Goal: Information Seeking & Learning: Learn about a topic

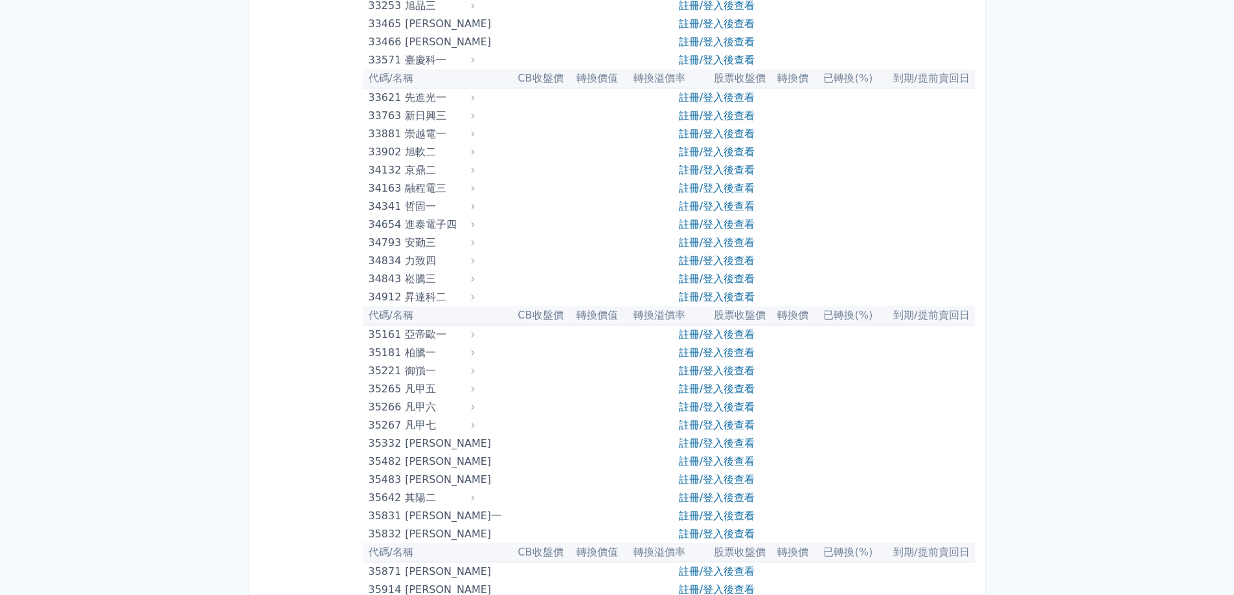
scroll to position [4128, 0]
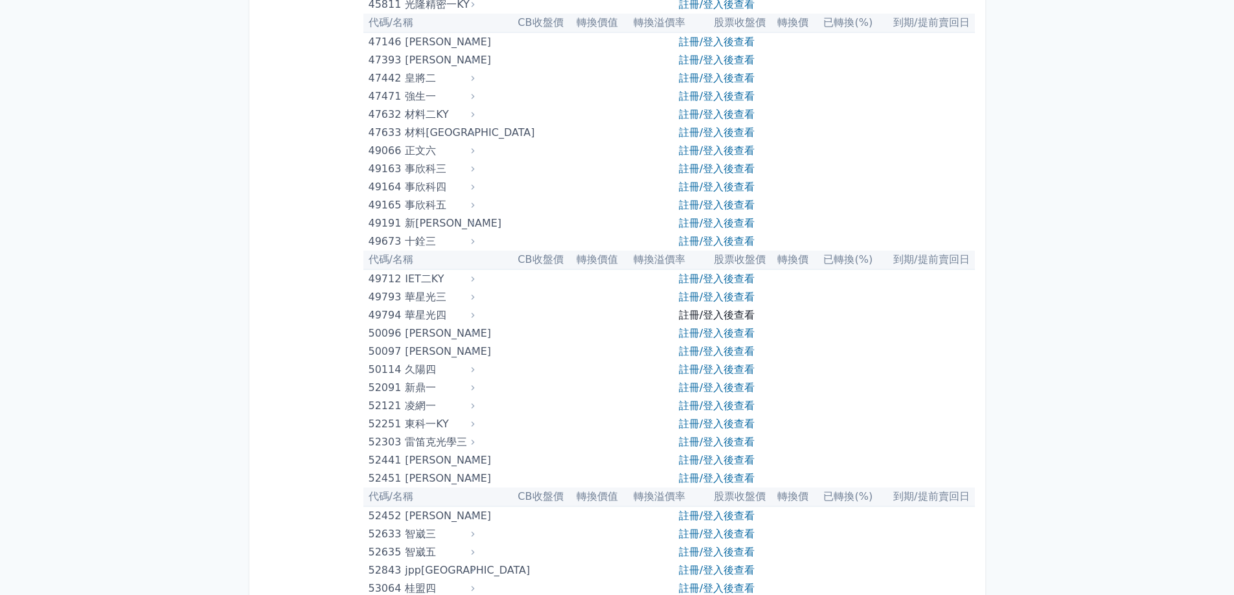
click at [750, 312] on link "註冊/登入後查看" at bounding box center [717, 315] width 76 height 12
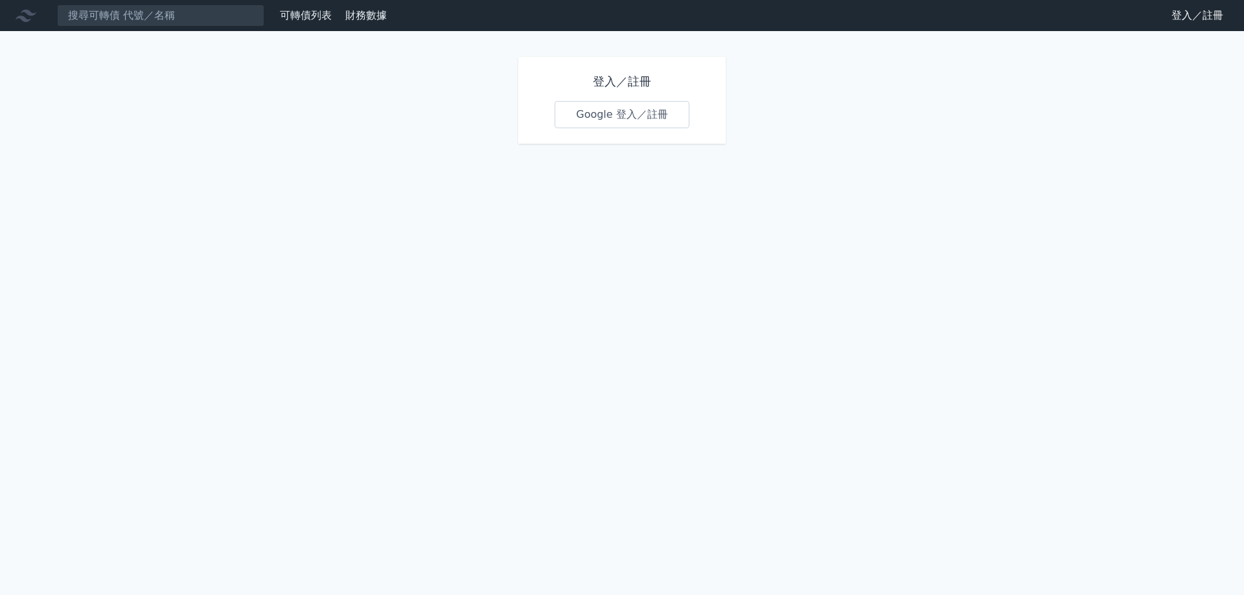
click at [660, 122] on link "Google 登入／註冊" at bounding box center [622, 114] width 135 height 27
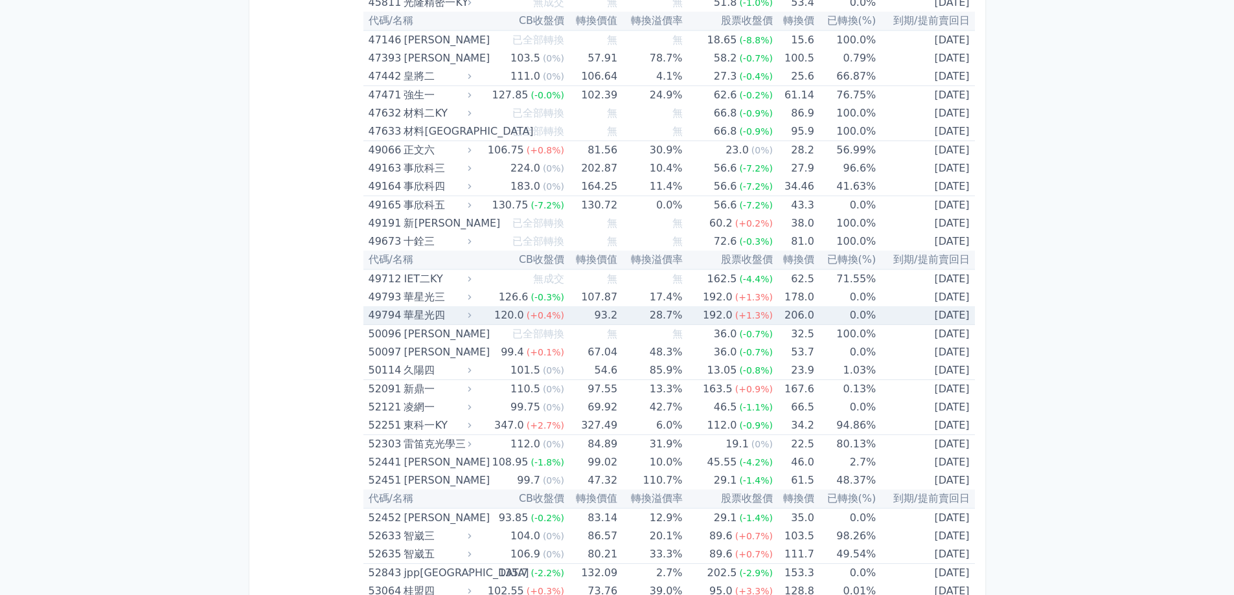
click at [502, 314] on div "120.0" at bounding box center [509, 315] width 35 height 18
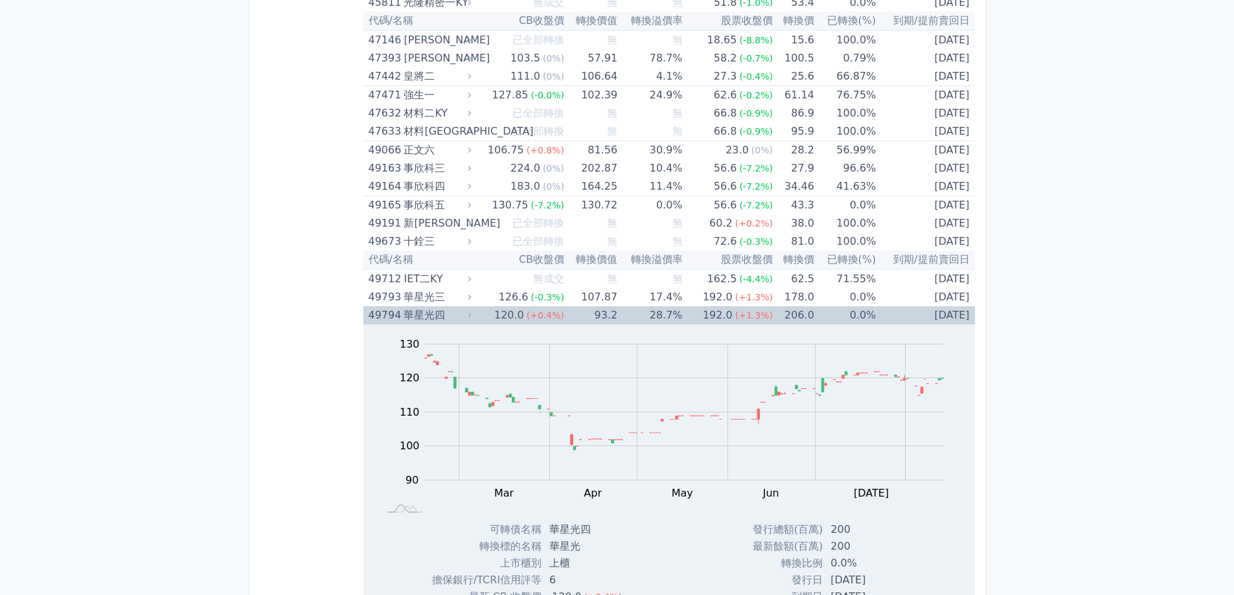
click at [413, 311] on div "華星光四" at bounding box center [436, 315] width 65 height 18
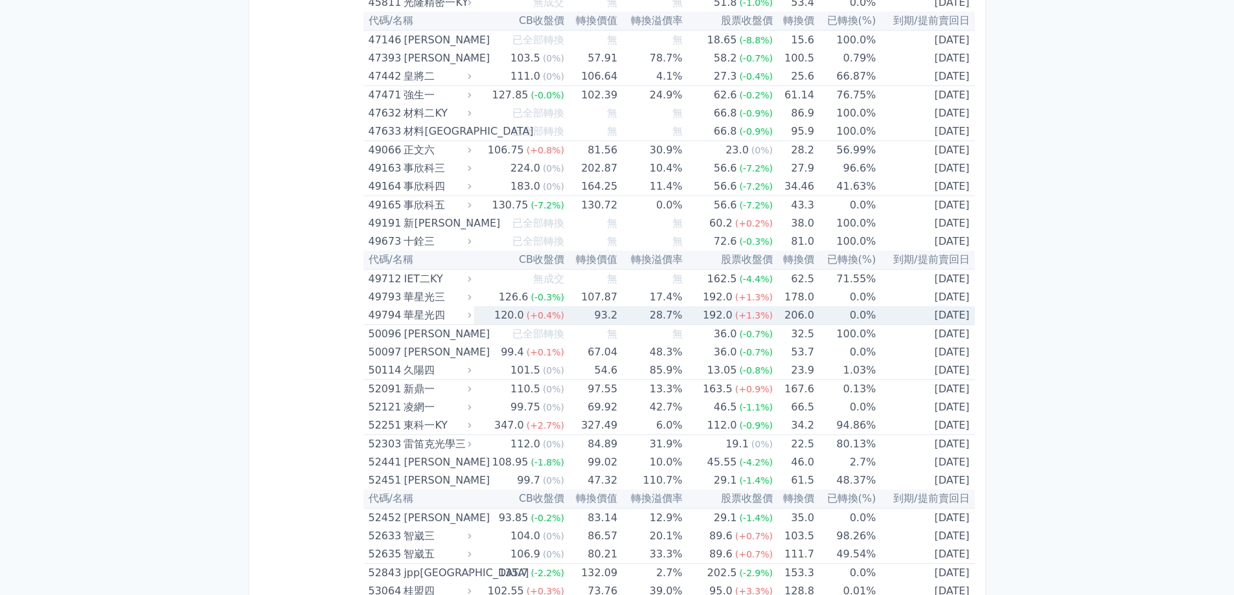
click at [413, 311] on div "華星光四" at bounding box center [436, 315] width 65 height 18
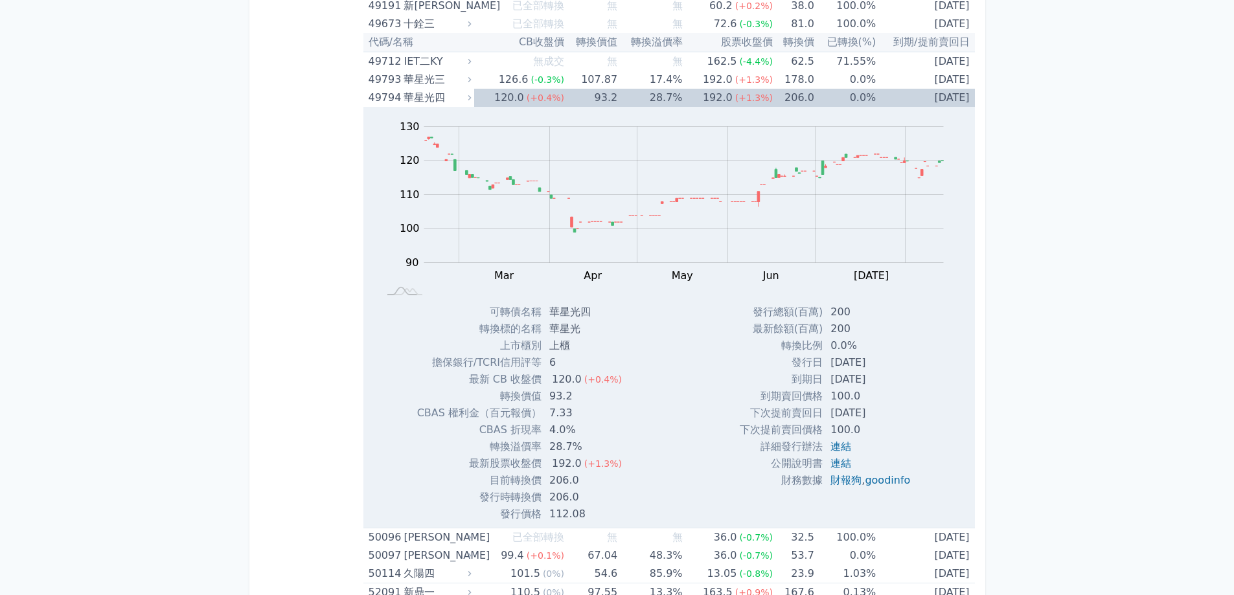
scroll to position [4356, 0]
